Goal: Find contact information: Obtain details needed to contact an individual or organization

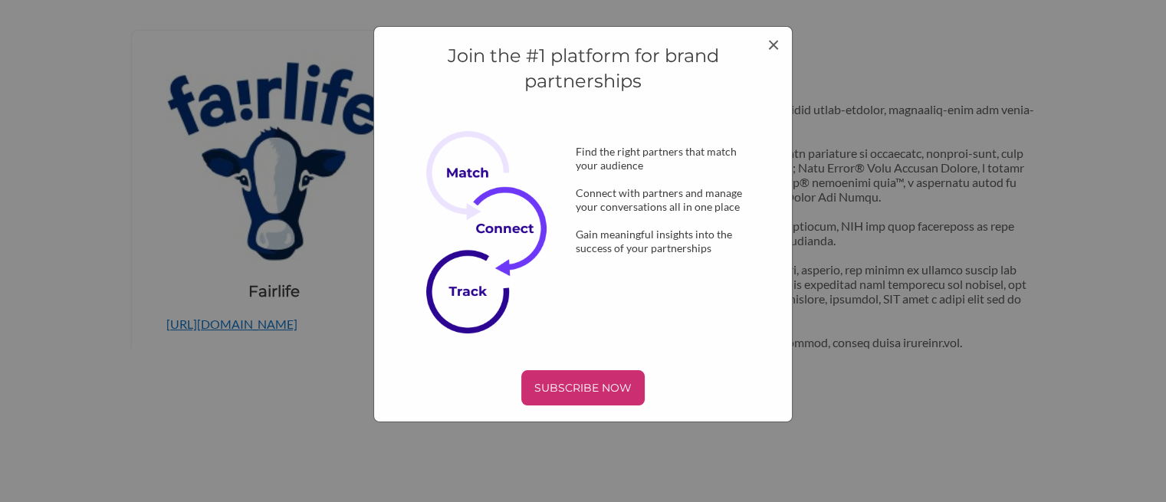
click at [782, 48] on div "Join the #1 platform for brand partnerships Find the right partners that match …" at bounding box center [583, 224] width 420 height 396
click at [767, 48] on span "×" at bounding box center [773, 44] width 12 height 26
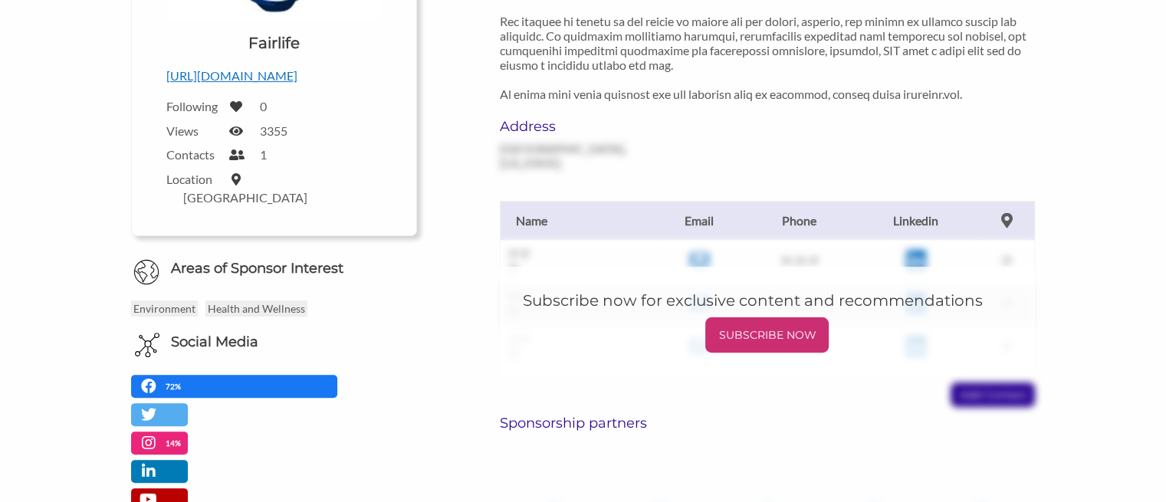
scroll to position [153, 0]
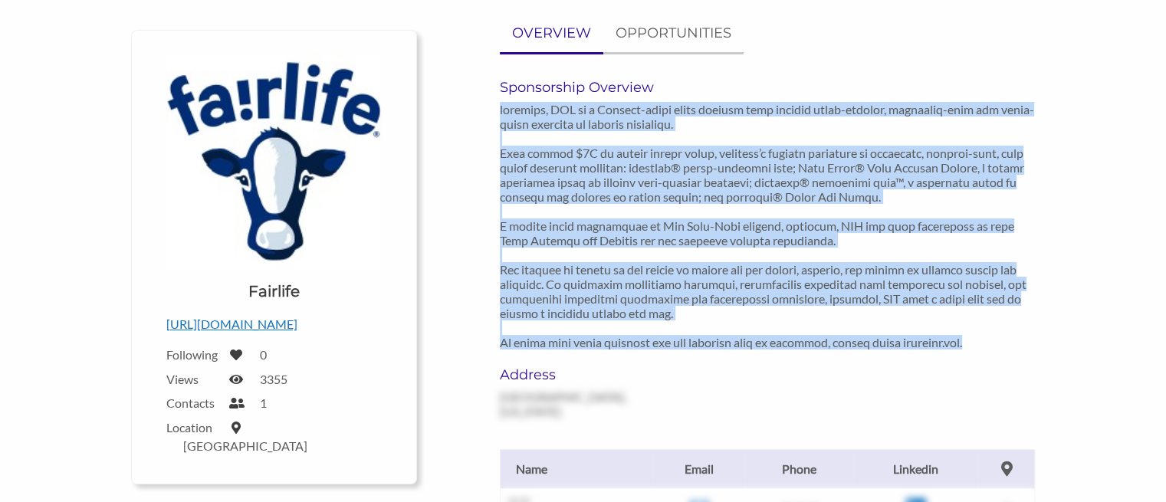
drag, startPoint x: 506, startPoint y: 110, endPoint x: 693, endPoint y: 366, distance: 317.1
click at [695, 364] on div "Sponsorship Overview" at bounding box center [767, 222] width 559 height 287
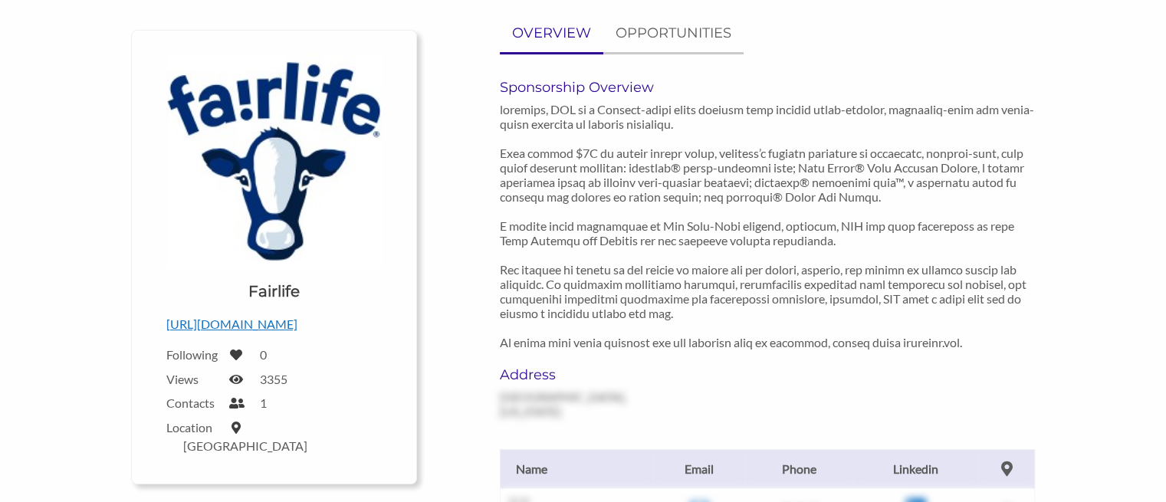
click at [681, 372] on div "Address [GEOGRAPHIC_DATA], [US_STATE]" at bounding box center [767, 392] width 559 height 52
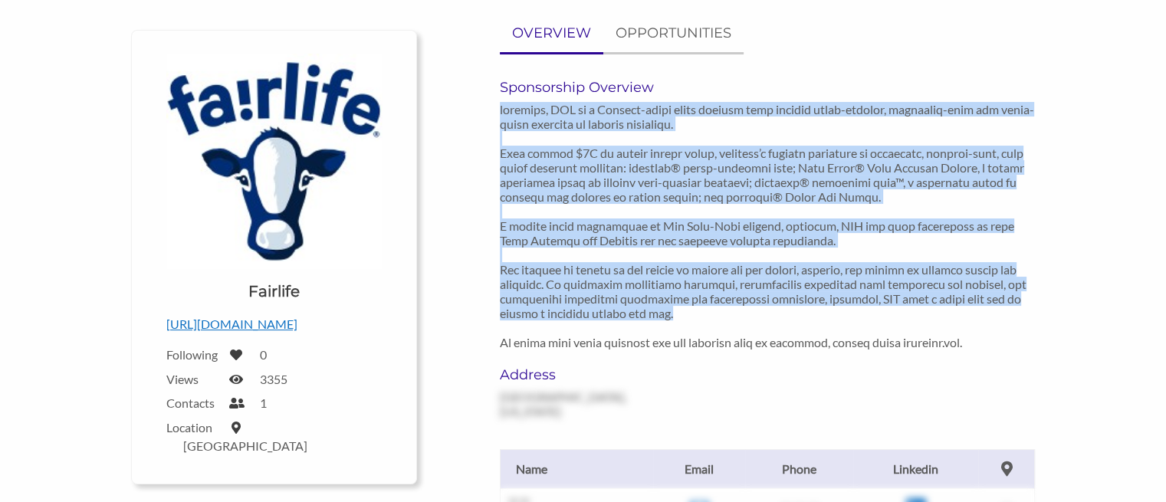
drag, startPoint x: 498, startPoint y: 109, endPoint x: 688, endPoint y: 314, distance: 279.4
click at [688, 314] on div "Sponsorship Overview" at bounding box center [767, 222] width 559 height 287
copy p "fairlife, LLC is a Chicago-based dairy company that creates great-tasting, nutr…"
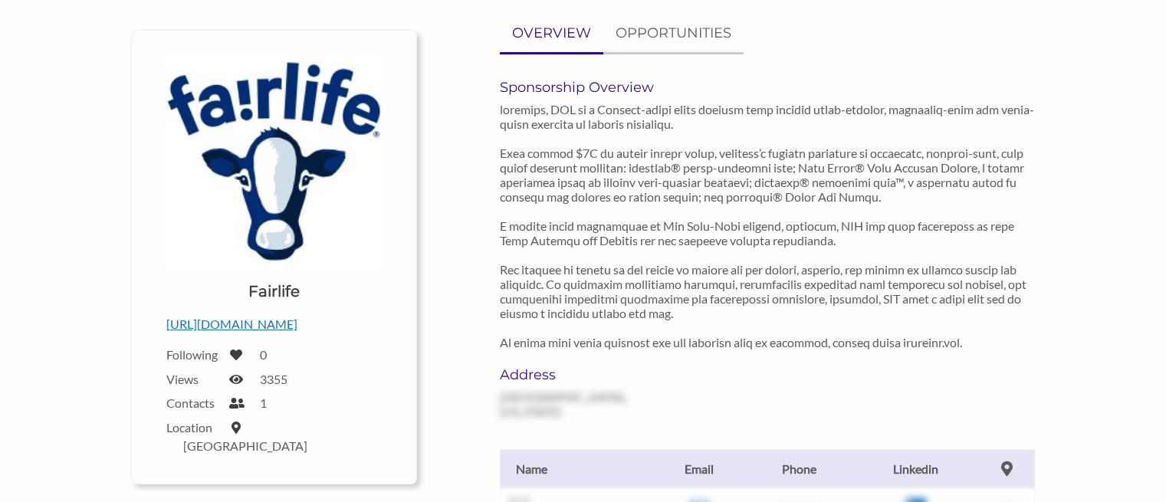
click at [736, 323] on p at bounding box center [768, 226] width 536 height 248
click at [901, 340] on p at bounding box center [768, 226] width 536 height 248
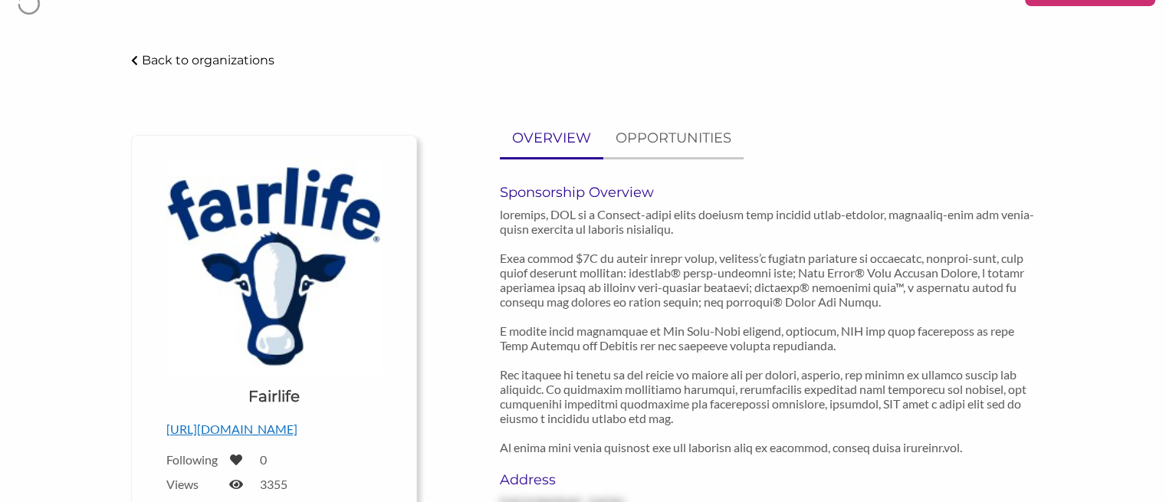
scroll to position [0, 0]
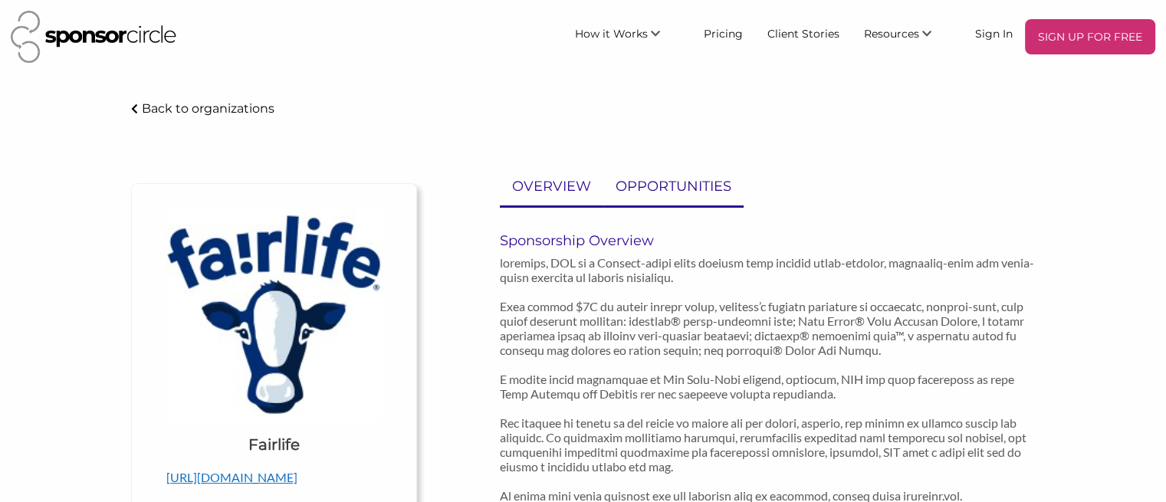
click at [684, 177] on p "OPPORTUNITIES" at bounding box center [674, 187] width 116 height 22
